Goal: Information Seeking & Learning: Learn about a topic

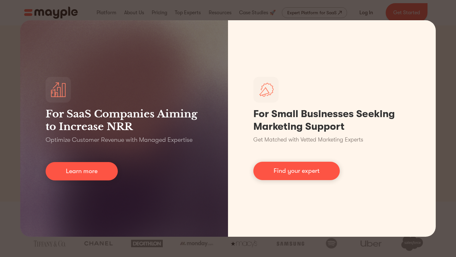
click at [448, 21] on div "For SaaS Companies Aiming to Increase NRR Optimize Customer Revenue with Manage…" at bounding box center [228, 128] width 456 height 257
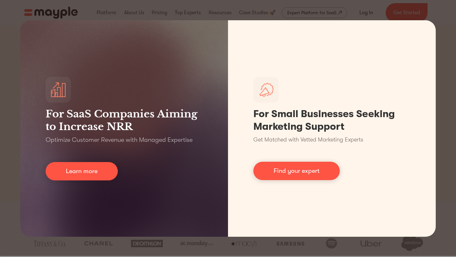
click at [253, 12] on div "For SaaS Companies Aiming to Increase NRR Optimize Customer Revenue with Manage…" at bounding box center [228, 128] width 456 height 257
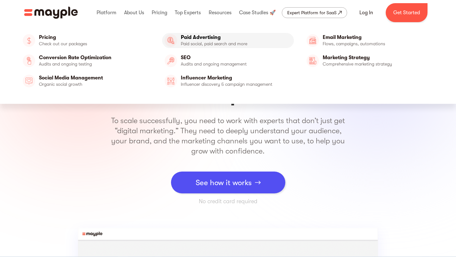
click at [188, 40] on link "Paid Advertising" at bounding box center [228, 40] width 132 height 15
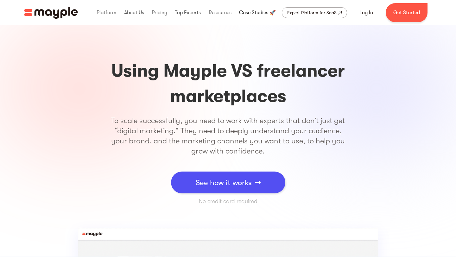
click at [252, 13] on link at bounding box center [258, 13] width 40 height 20
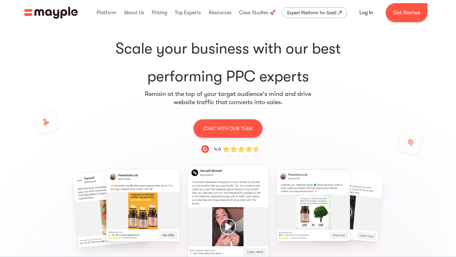
scroll to position [60, 0]
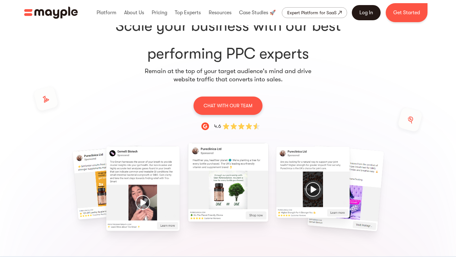
click at [369, 15] on link "Log In" at bounding box center [366, 12] width 29 height 15
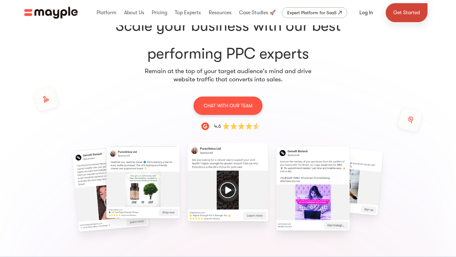
click at [410, 19] on link "Get Started" at bounding box center [407, 12] width 42 height 19
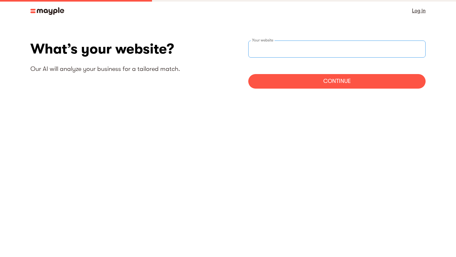
click at [303, 45] on input "websiteStep" at bounding box center [336, 49] width 177 height 17
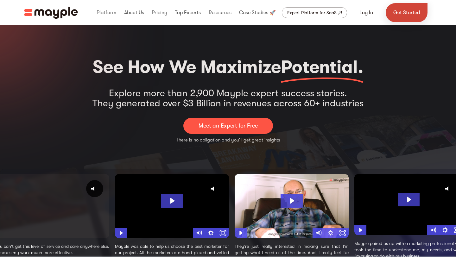
click at [406, 14] on link "Get Started" at bounding box center [407, 12] width 42 height 19
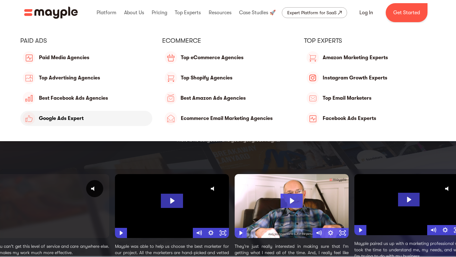
click at [82, 114] on link "Google Ads Expert" at bounding box center [86, 118] width 132 height 15
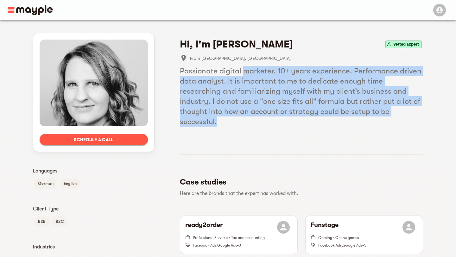
drag, startPoint x: 243, startPoint y: 72, endPoint x: 378, endPoint y: 118, distance: 142.3
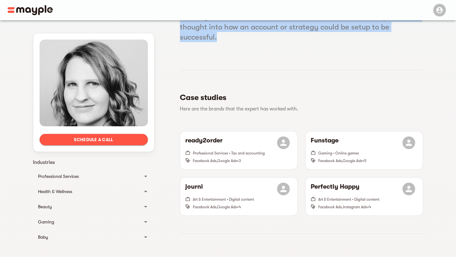
scroll to position [87, 0]
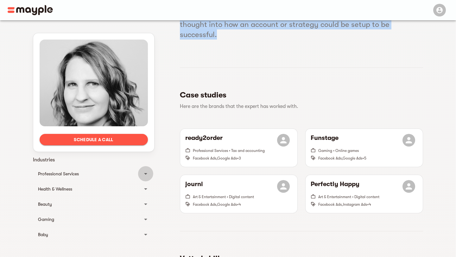
click at [148, 173] on icon at bounding box center [146, 174] width 8 height 8
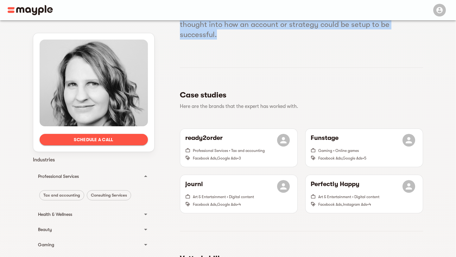
click at [148, 173] on icon at bounding box center [146, 177] width 8 height 8
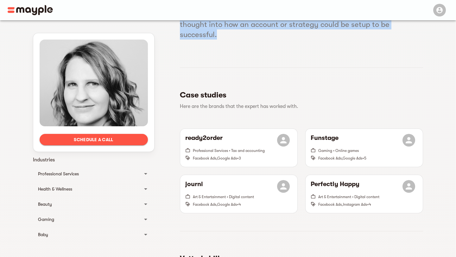
click at [144, 188] on icon at bounding box center [146, 189] width 8 height 8
click at [144, 188] on icon at bounding box center [146, 192] width 8 height 8
click at [143, 200] on div at bounding box center [145, 204] width 15 height 15
click at [143, 200] on div at bounding box center [145, 206] width 15 height 15
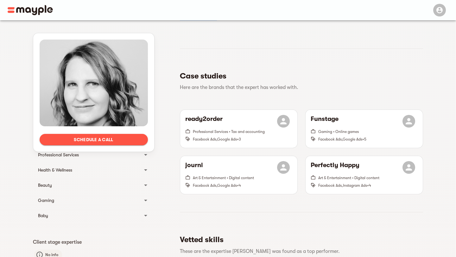
scroll to position [111, 0]
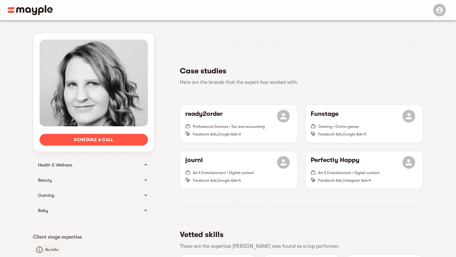
click at [147, 211] on icon at bounding box center [146, 211] width 8 height 8
click at [147, 211] on icon at bounding box center [146, 213] width 8 height 8
click at [147, 190] on div at bounding box center [145, 195] width 15 height 15
click at [147, 192] on div at bounding box center [145, 197] width 15 height 15
click at [148, 182] on icon at bounding box center [146, 181] width 8 height 8
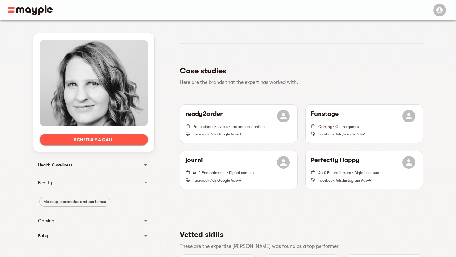
click at [148, 182] on icon at bounding box center [146, 183] width 8 height 8
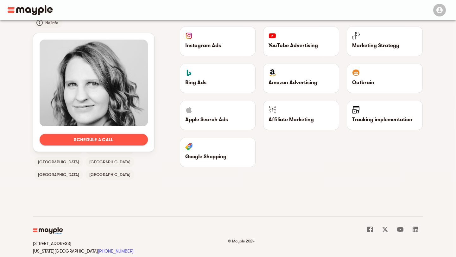
scroll to position [384, 0]
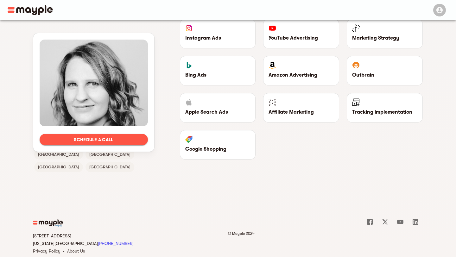
click at [418, 219] on icon at bounding box center [416, 222] width 6 height 6
